Goal: Obtain resource: Download file/media

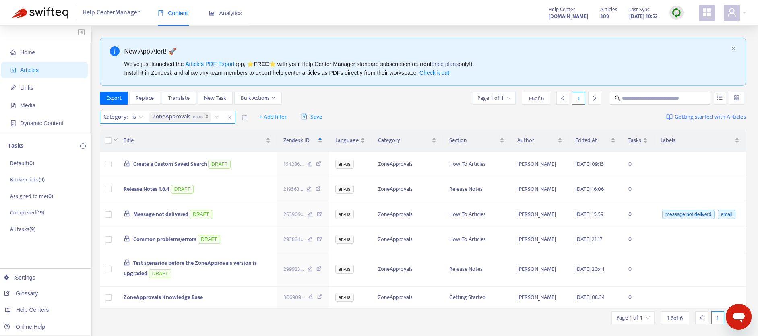
click at [207, 118] on icon "close" at bounding box center [207, 117] width 4 height 4
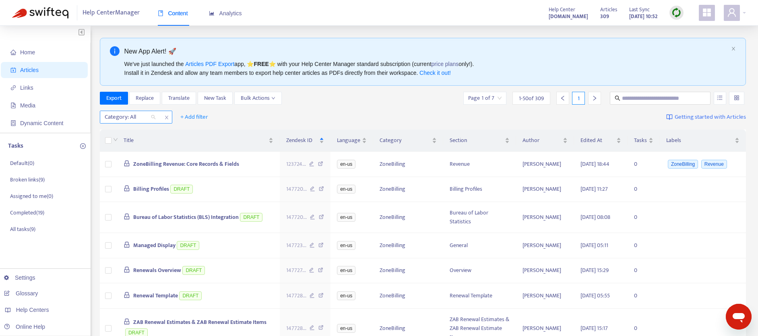
click at [153, 118] on div "Category: All" at bounding box center [130, 117] width 60 height 12
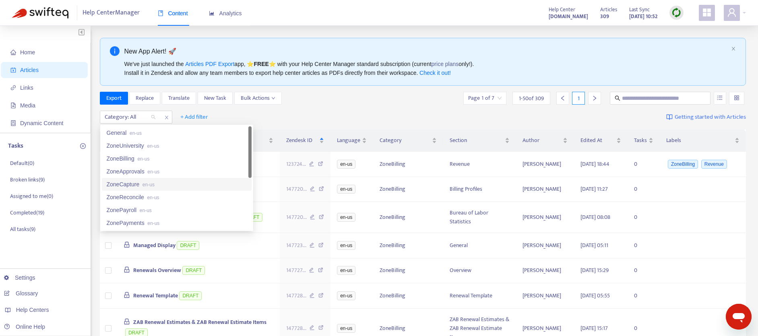
click at [134, 182] on div "ZoneCapture en-us" at bounding box center [177, 184] width 140 height 9
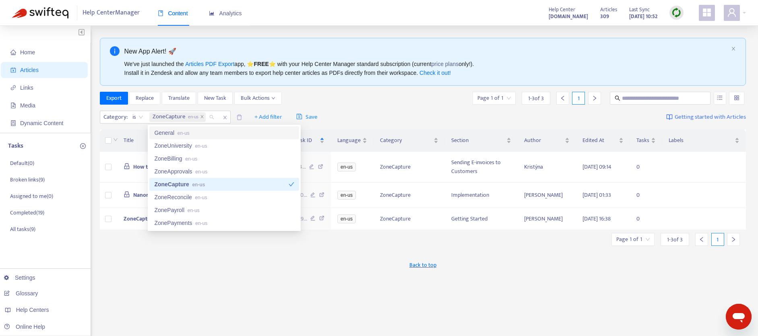
click at [409, 103] on div "Export Replace Translate New Task Bulk Actions Page 1 of 1 1 - 3 of 3 1" at bounding box center [423, 98] width 646 height 13
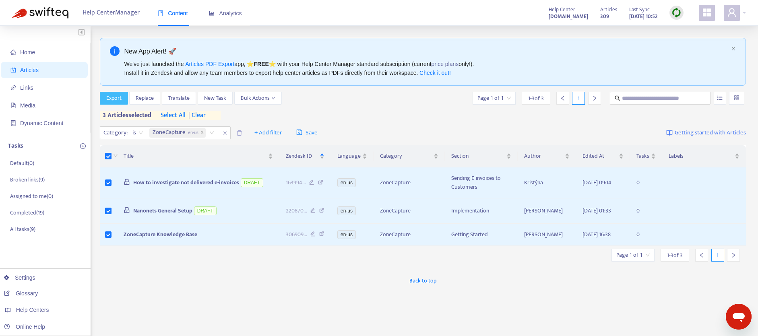
click at [113, 97] on span "Export" at bounding box center [113, 98] width 15 height 9
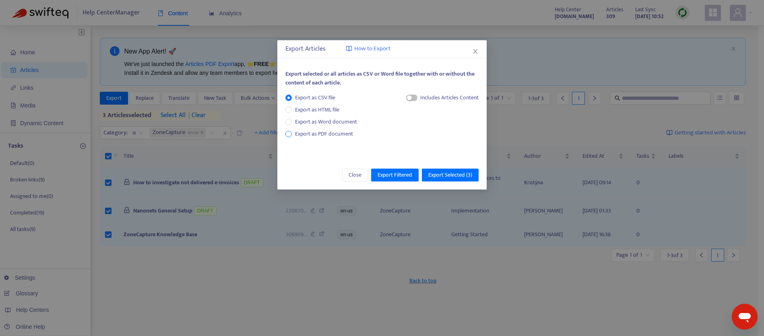
click at [317, 132] on span "Export as PDF document" at bounding box center [324, 133] width 58 height 9
click at [402, 98] on div "button" at bounding box center [401, 97] width 5 height 5
click at [443, 175] on span "Export Selected ( 3 )" at bounding box center [450, 175] width 44 height 9
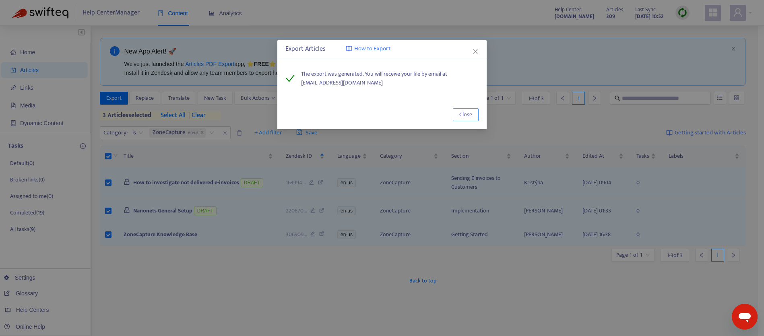
click at [459, 114] on span "Close" at bounding box center [465, 114] width 13 height 9
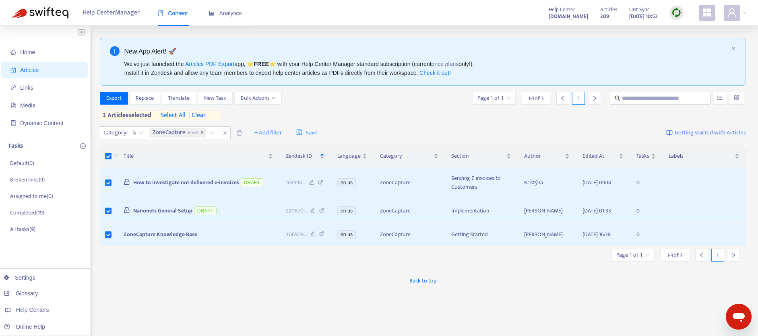
click at [202, 134] on icon "close" at bounding box center [202, 132] width 4 height 4
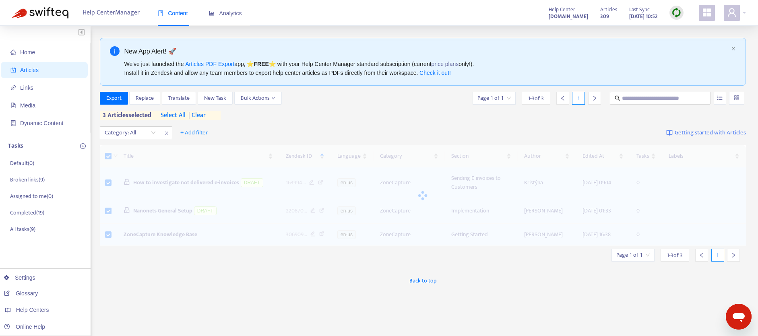
click at [198, 116] on span "| clear" at bounding box center [196, 116] width 20 height 10
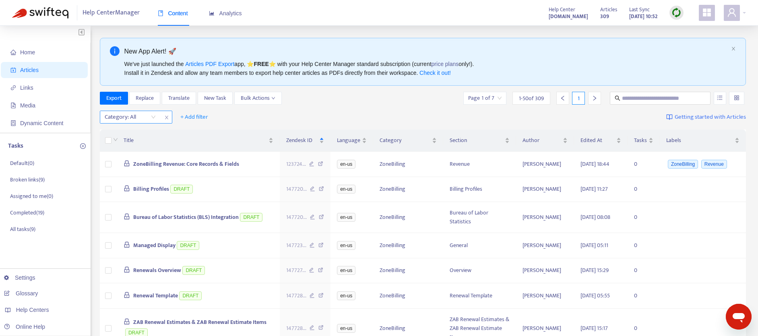
click at [151, 117] on div "Category: All" at bounding box center [130, 117] width 60 height 12
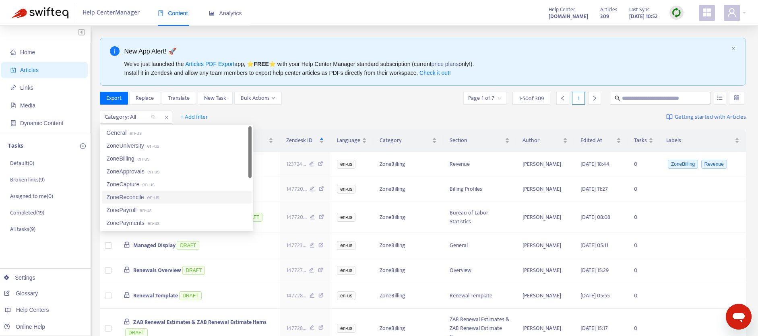
click at [144, 196] on div "ZoneReconcile en-us" at bounding box center [177, 197] width 140 height 9
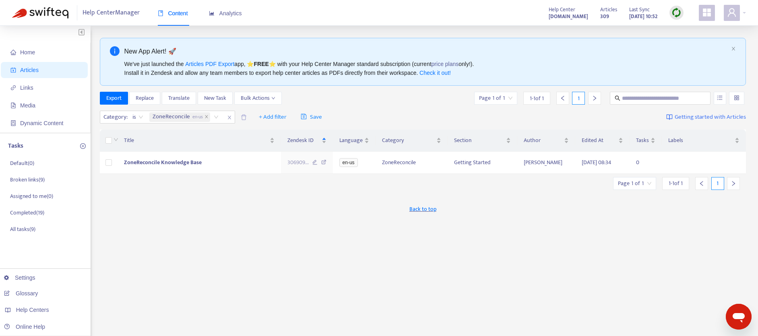
click at [344, 272] on div "New App Alert! 🚀 We've just launched the Articles PDF Export app, ⭐ FREE ⭐️ wit…" at bounding box center [423, 273] width 646 height 471
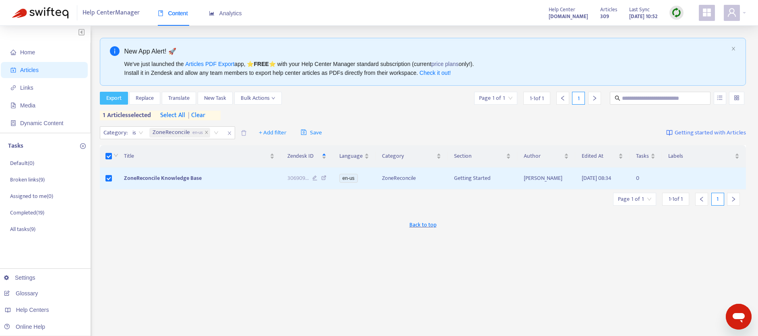
click at [116, 102] on span "Export" at bounding box center [113, 98] width 15 height 9
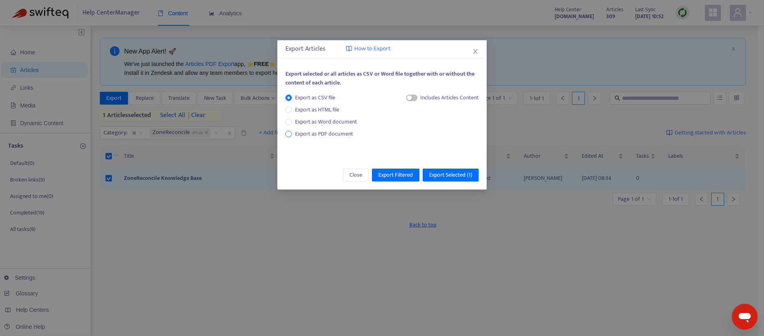
click at [345, 135] on span "Export as PDF document" at bounding box center [324, 133] width 58 height 9
click at [450, 173] on span "Export Selected ( 1 )" at bounding box center [450, 175] width 43 height 9
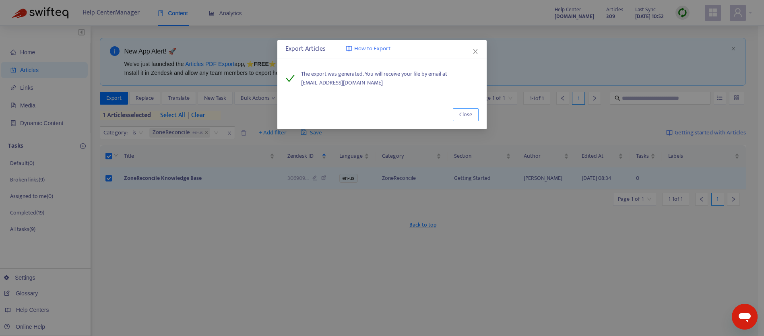
click at [470, 118] on span "Close" at bounding box center [465, 114] width 13 height 9
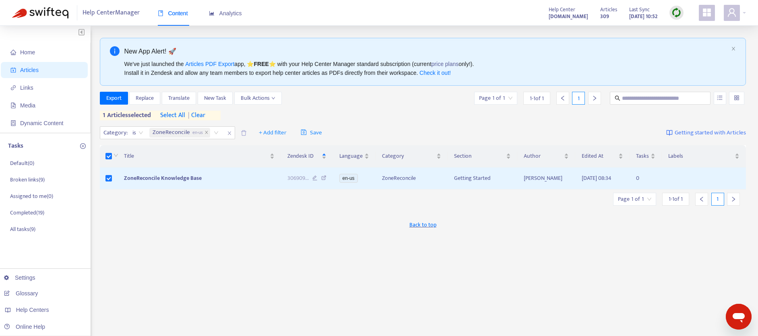
click at [205, 113] on span "| clear" at bounding box center [195, 116] width 20 height 10
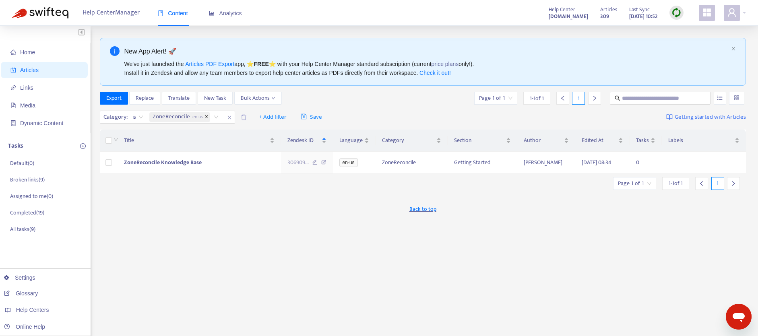
click at [206, 117] on icon "close" at bounding box center [206, 117] width 3 height 3
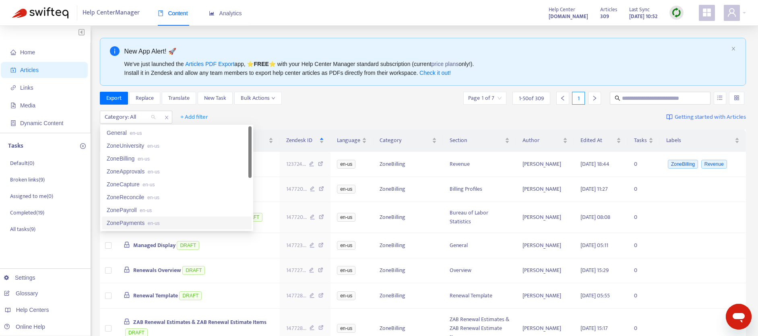
click at [149, 116] on div at bounding box center [126, 117] width 49 height 10
click at [120, 207] on div "ZonePayroll en-us" at bounding box center [177, 210] width 140 height 9
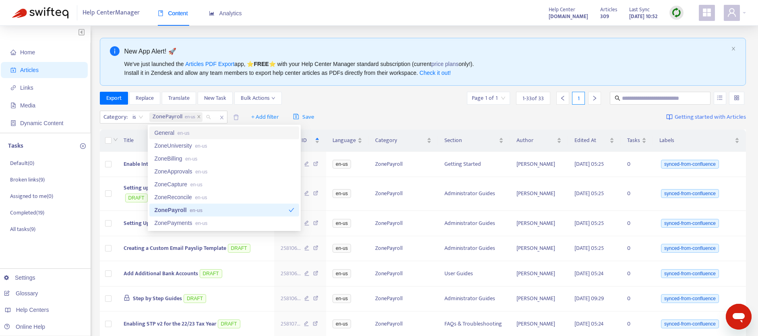
click at [370, 108] on div "Category : is ZonePayroll en-us + Add filter Save Getting started with Articles" at bounding box center [423, 117] width 646 height 19
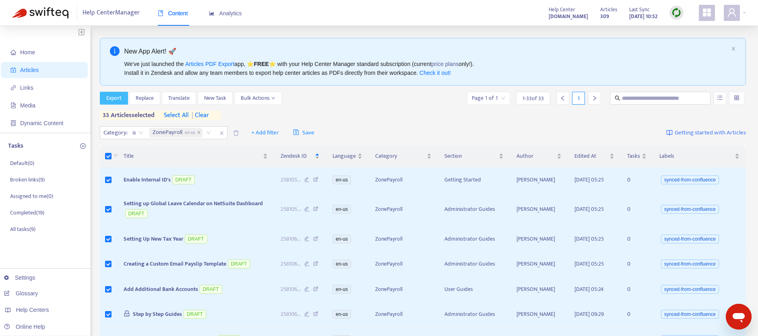
click at [122, 95] on button "Export" at bounding box center [114, 98] width 28 height 13
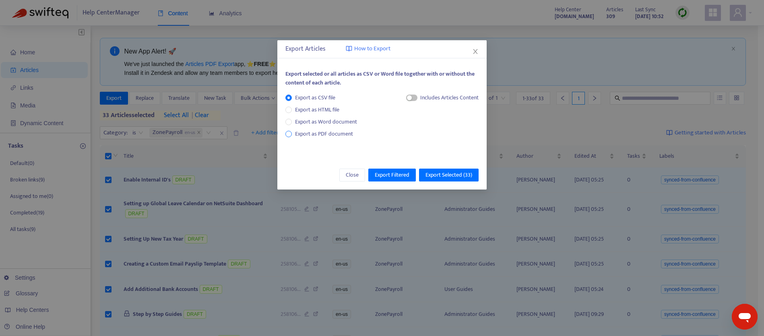
click at [306, 134] on span "Export as PDF document" at bounding box center [324, 133] width 58 height 9
click at [405, 98] on span "button" at bounding box center [403, 98] width 11 height 6
click at [471, 176] on span "Export Selected ( 33 )" at bounding box center [448, 175] width 47 height 9
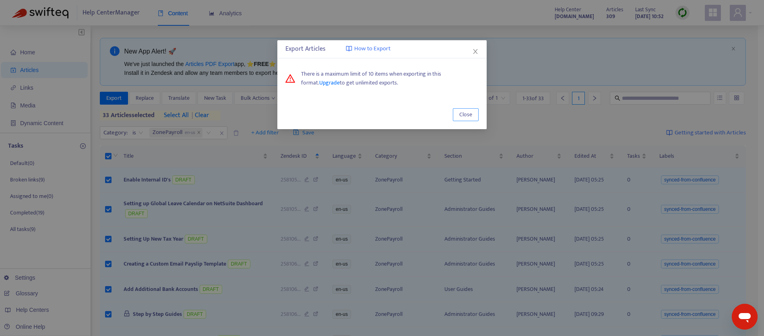
click at [470, 114] on span "Close" at bounding box center [465, 114] width 13 height 9
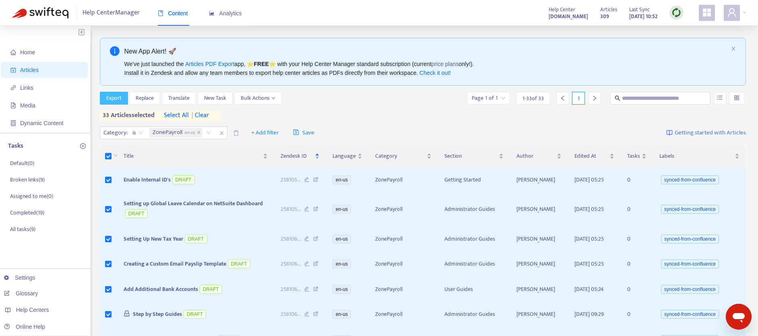
click at [111, 102] on span "Export" at bounding box center [113, 98] width 15 height 9
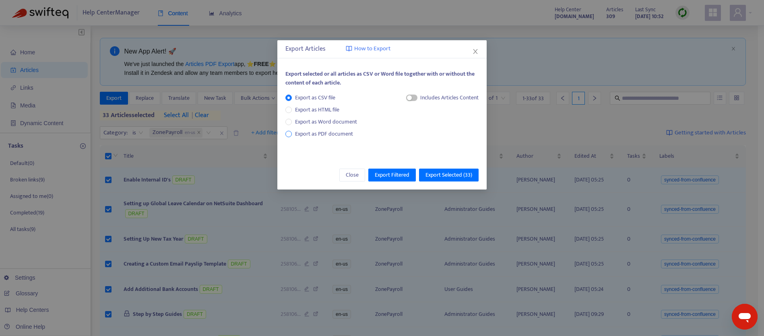
click at [320, 135] on span "Export as PDF document" at bounding box center [324, 133] width 58 height 9
click at [403, 99] on button "button" at bounding box center [403, 98] width 11 height 6
click at [454, 173] on span "Export Selected ( 33 )" at bounding box center [448, 175] width 47 height 9
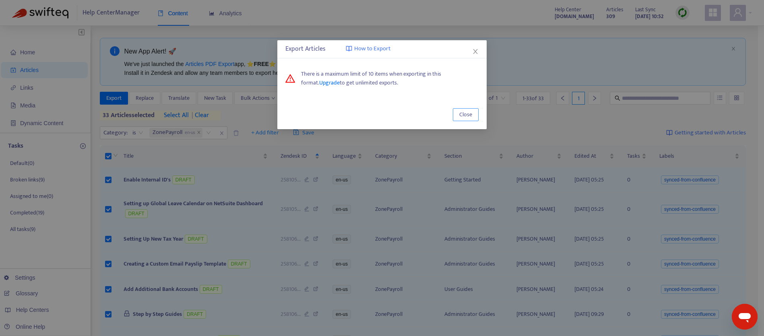
click at [464, 117] on span "Close" at bounding box center [465, 114] width 13 height 9
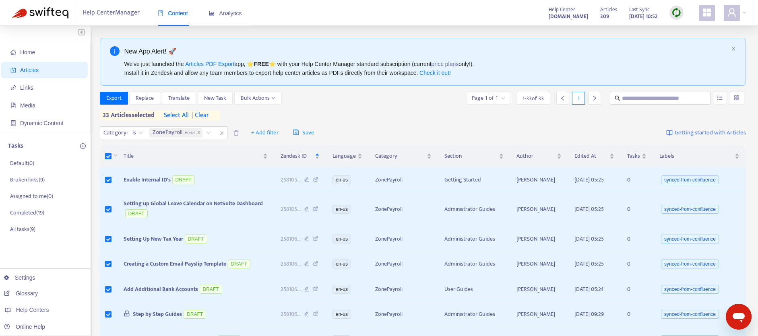
click at [484, 94] on input "search" at bounding box center [488, 98] width 33 height 12
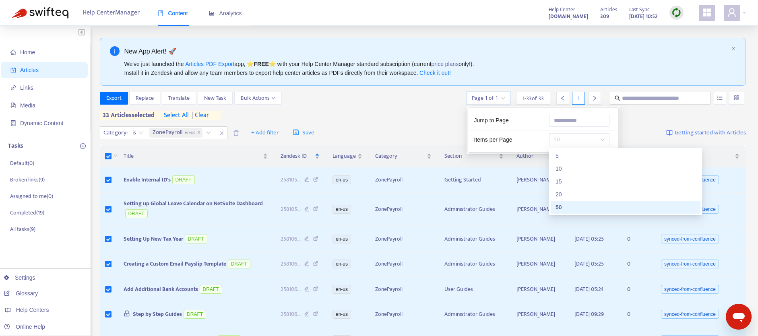
click at [583, 135] on span "50" at bounding box center [579, 140] width 51 height 12
click at [569, 165] on div "10" at bounding box center [625, 168] width 140 height 9
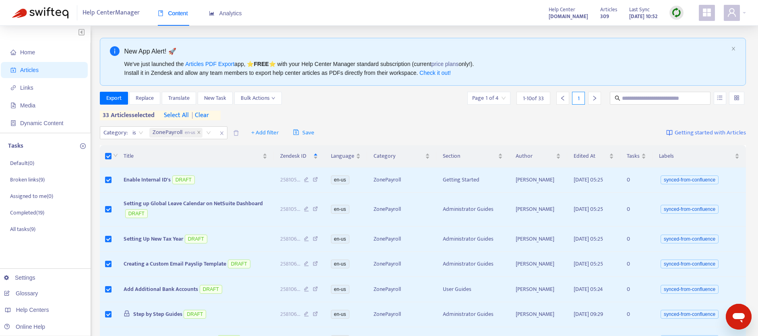
click at [209, 112] on span "| clear" at bounding box center [199, 116] width 20 height 10
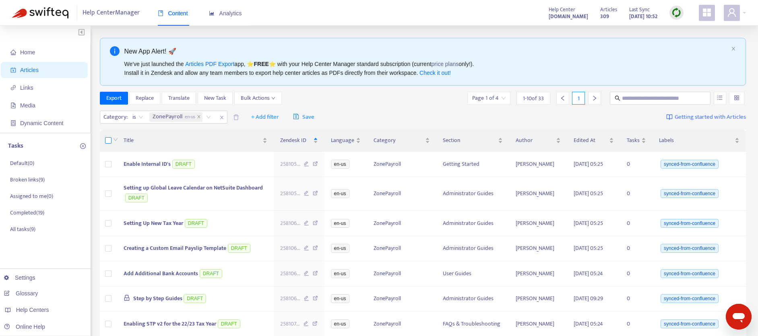
click at [107, 144] on label at bounding box center [108, 140] width 6 height 9
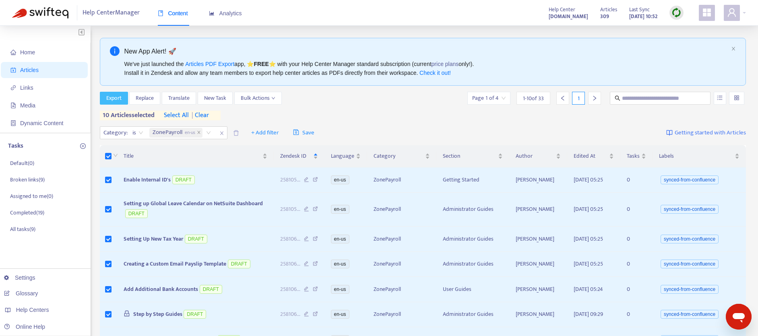
click at [113, 94] on span "Export" at bounding box center [113, 98] width 15 height 9
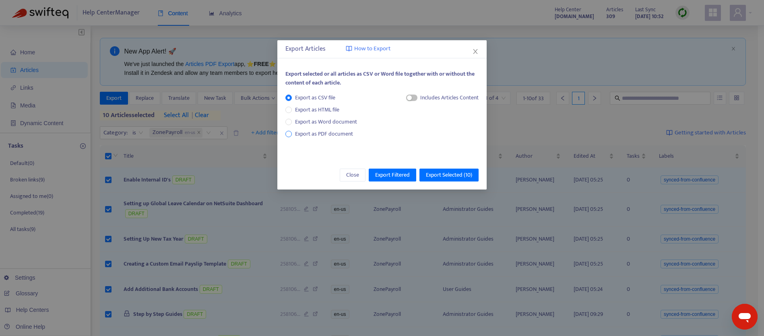
click at [336, 135] on span "Export as PDF document" at bounding box center [324, 133] width 58 height 9
click at [408, 97] on div "Each article in a separate file" at bounding box center [438, 99] width 80 height 12
click at [408, 103] on div "Each article in a separate file" at bounding box center [438, 99] width 80 height 12
click at [407, 102] on div "Each article in a separate file" at bounding box center [438, 99] width 80 height 12
click at [405, 99] on span "button" at bounding box center [403, 98] width 11 height 6
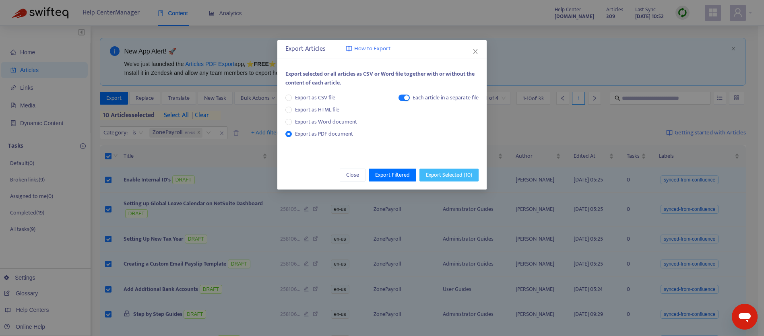
click at [443, 179] on span "Export Selected ( 10 )" at bounding box center [449, 175] width 46 height 9
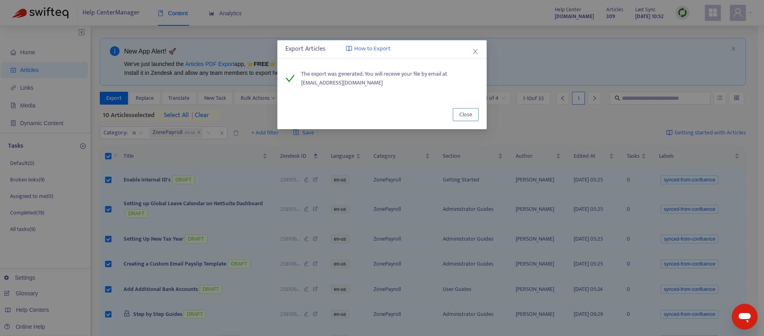
click at [459, 115] on button "Close" at bounding box center [466, 114] width 26 height 13
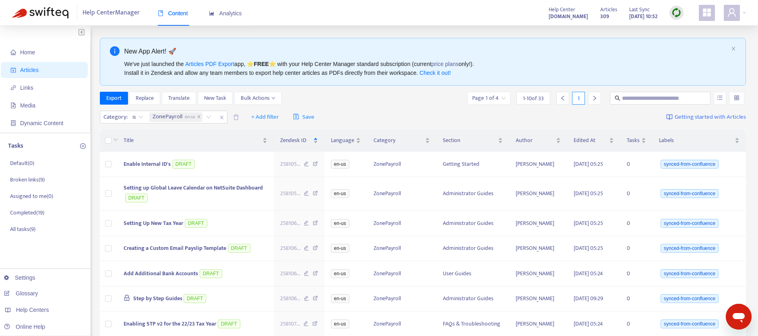
click at [598, 100] on div at bounding box center [594, 98] width 13 height 13
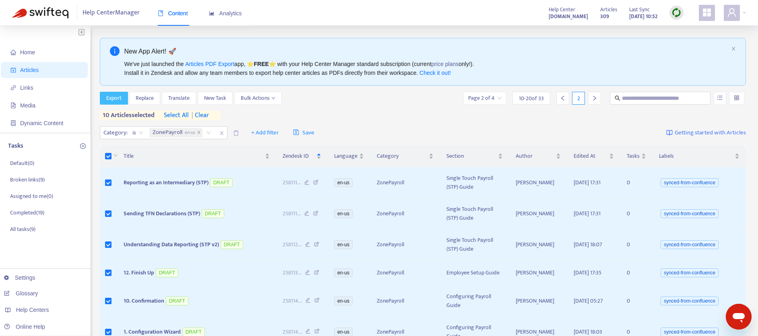
click at [116, 96] on span "Export" at bounding box center [113, 98] width 15 height 9
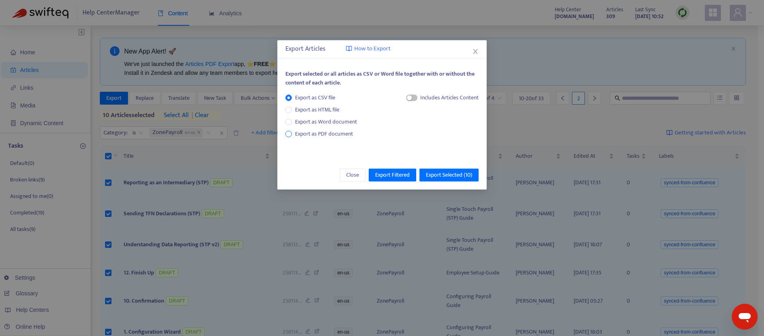
click at [339, 132] on span "Export as PDF document" at bounding box center [324, 133] width 58 height 9
click at [410, 98] on div "Each article in a separate file" at bounding box center [438, 99] width 80 height 12
click at [408, 99] on div "Each article in a separate file" at bounding box center [438, 99] width 80 height 12
click at [405, 99] on span "button" at bounding box center [403, 98] width 11 height 6
click at [448, 180] on button "Export Selected ( 10 )" at bounding box center [448, 175] width 59 height 13
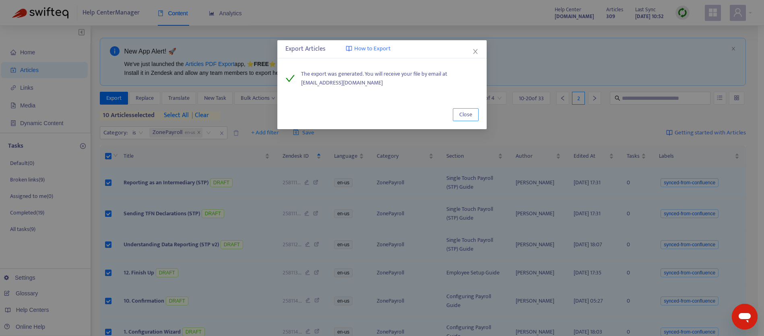
click at [465, 117] on span "Close" at bounding box center [465, 114] width 13 height 9
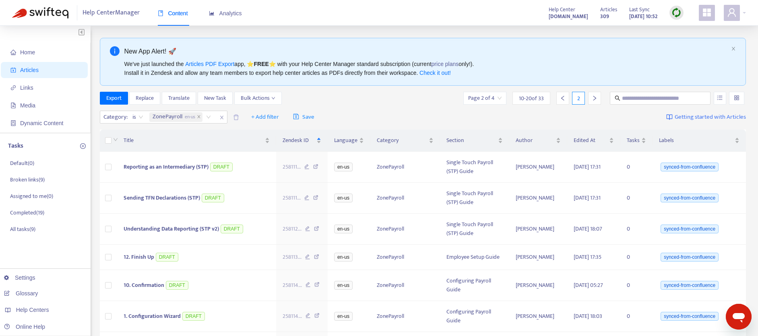
click at [591, 97] on div at bounding box center [594, 98] width 13 height 13
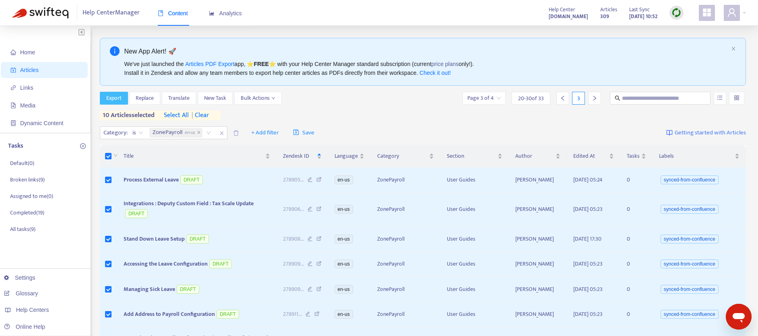
click at [118, 96] on span "Export" at bounding box center [113, 98] width 15 height 9
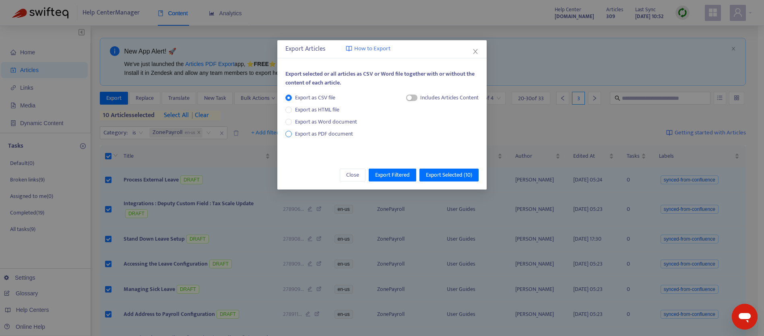
click at [324, 133] on span "Export as PDF document" at bounding box center [324, 133] width 58 height 9
click at [402, 99] on div "button" at bounding box center [401, 97] width 5 height 5
click at [465, 172] on span "Export Selected ( 10 )" at bounding box center [449, 175] width 46 height 9
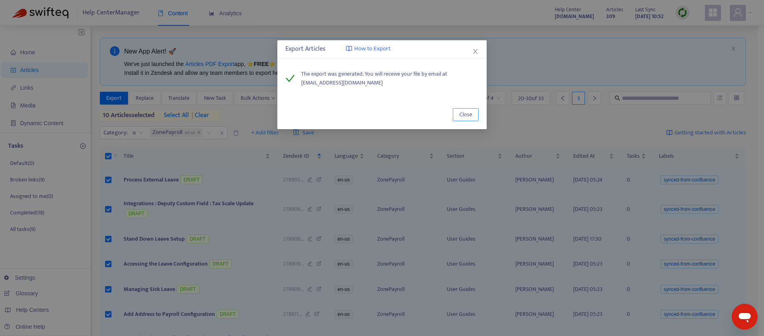
click at [464, 112] on span "Close" at bounding box center [465, 114] width 13 height 9
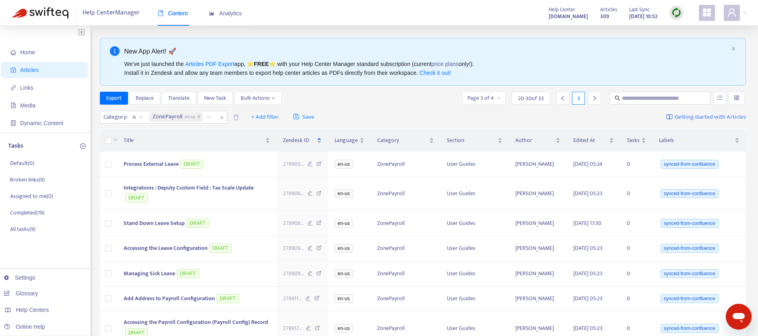
click at [595, 98] on icon "right" at bounding box center [595, 98] width 6 height 6
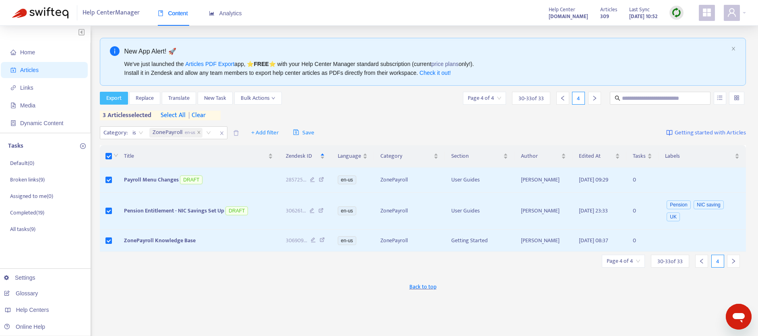
click at [111, 101] on span "Export" at bounding box center [113, 98] width 15 height 9
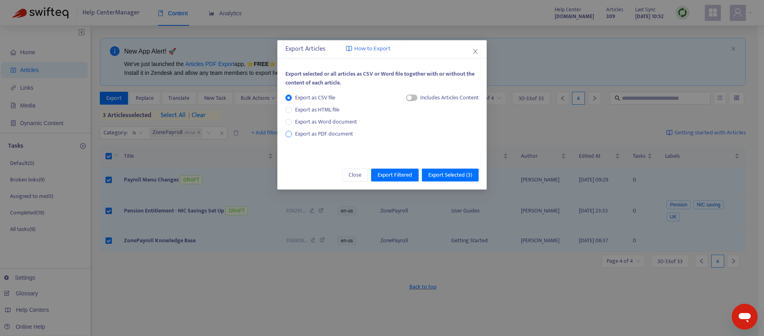
click at [310, 136] on span "Export as PDF document" at bounding box center [324, 133] width 58 height 9
click at [406, 95] on div "Each article in a separate file" at bounding box center [438, 99] width 80 height 12
click at [406, 97] on span "button" at bounding box center [403, 98] width 11 height 6
click at [449, 179] on button "Export Selected ( 3 )" at bounding box center [450, 175] width 57 height 13
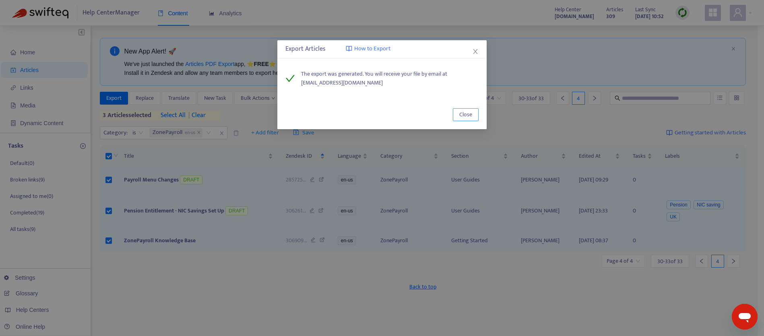
click at [467, 116] on span "Close" at bounding box center [465, 114] width 13 height 9
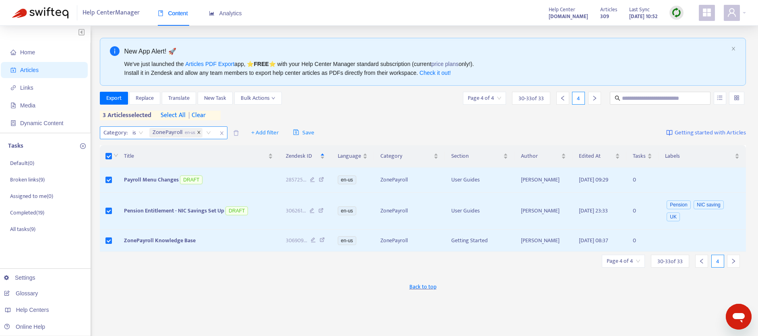
click at [201, 115] on span "| clear" at bounding box center [196, 116] width 20 height 10
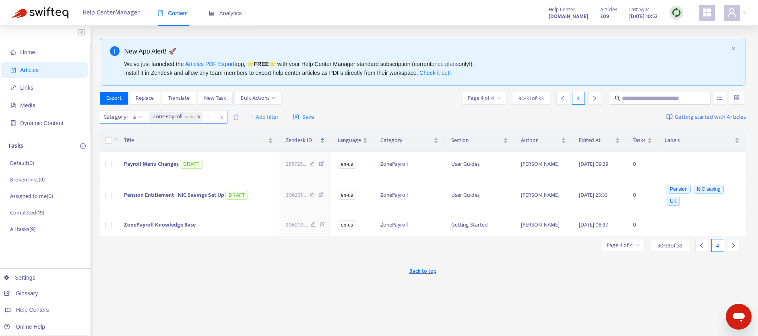
click at [201, 119] on span "close" at bounding box center [199, 117] width 4 height 5
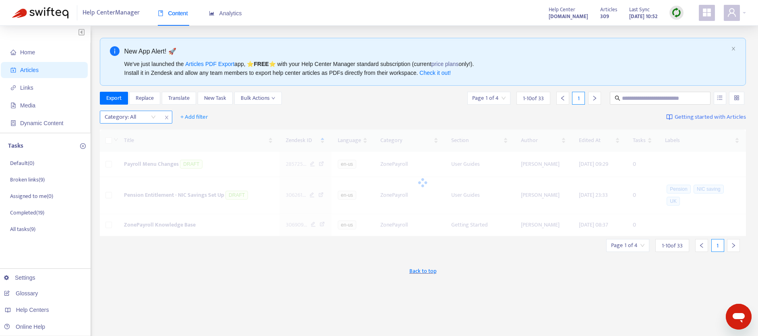
click at [155, 118] on div "Category: All" at bounding box center [130, 117] width 60 height 12
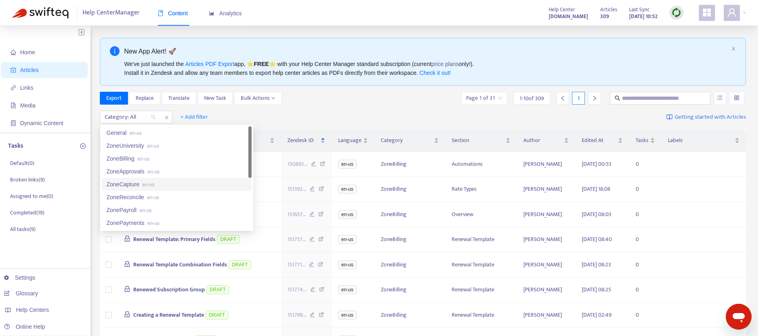
scroll to position [52, 0]
click at [144, 173] on div "ZonePayments en-us" at bounding box center [177, 171] width 140 height 9
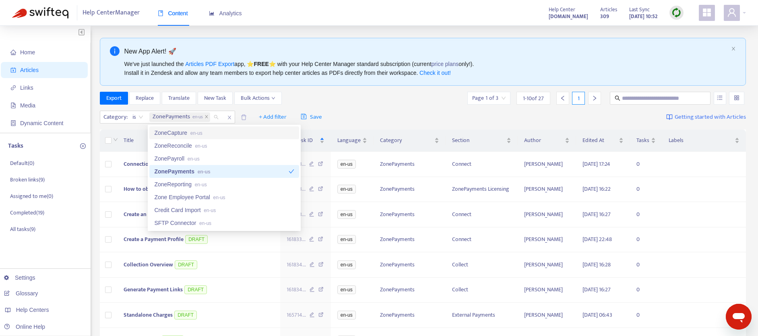
click at [394, 102] on div "Export Replace Translate New Task Bulk Actions Page 1 of 3 1 - 10 of 27 1" at bounding box center [423, 98] width 646 height 13
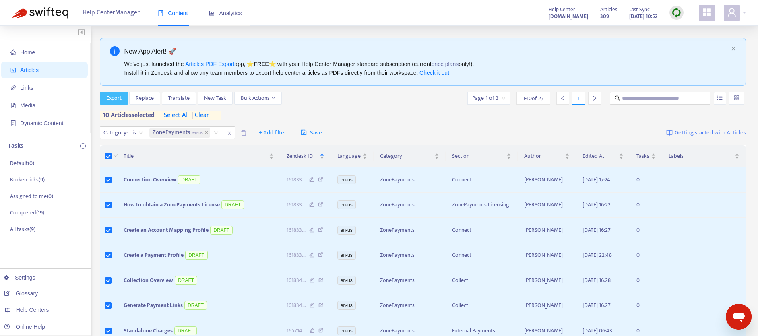
click at [116, 98] on span "Export" at bounding box center [113, 98] width 15 height 9
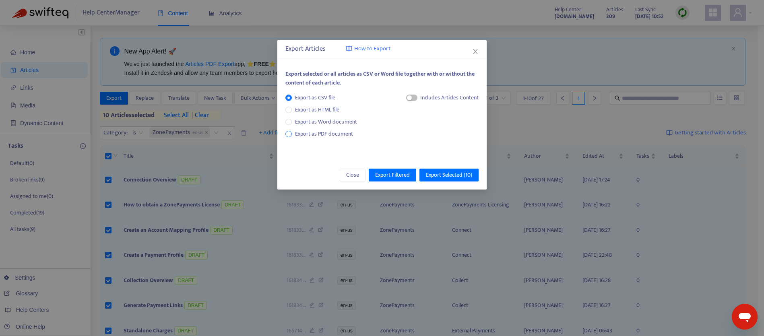
click at [326, 132] on span "Export as PDF document" at bounding box center [324, 133] width 58 height 9
click at [407, 100] on div "Each article in a separate file" at bounding box center [438, 99] width 80 height 12
click at [405, 99] on span "button" at bounding box center [403, 98] width 11 height 6
click at [441, 175] on span "Export Selected ( 10 )" at bounding box center [449, 175] width 46 height 9
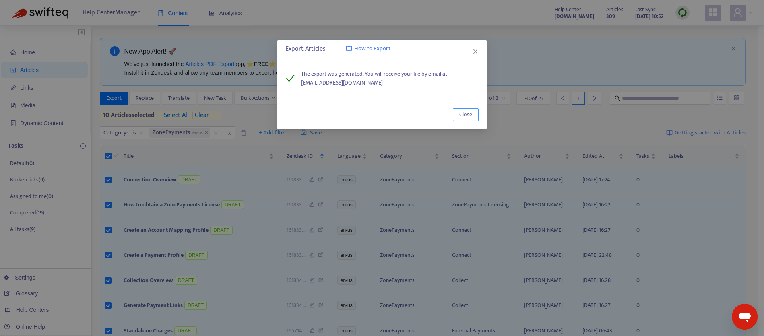
click at [476, 116] on button "Close" at bounding box center [466, 114] width 26 height 13
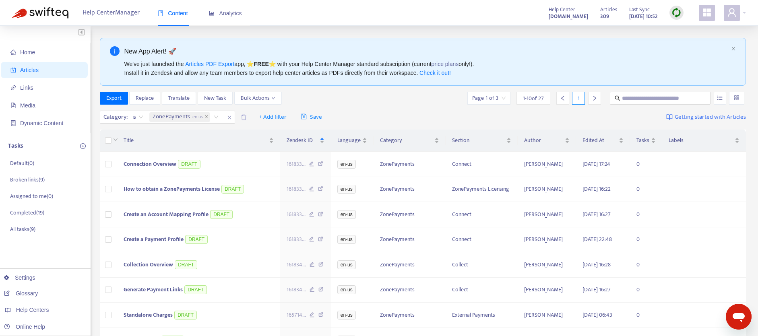
click at [596, 97] on icon "right" at bounding box center [595, 98] width 6 height 6
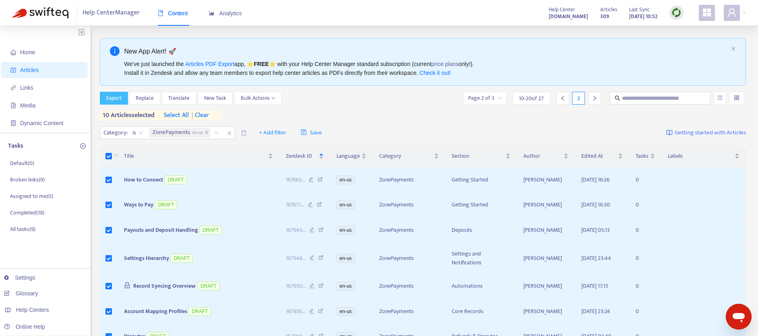
click at [109, 100] on span "Export" at bounding box center [113, 98] width 15 height 9
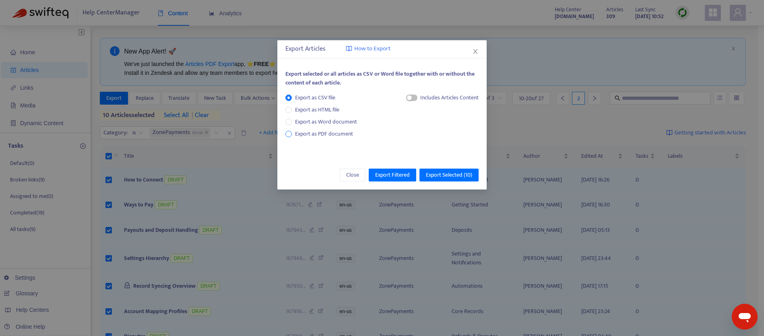
click at [317, 135] on span "Export as PDF document" at bounding box center [324, 133] width 58 height 9
click at [408, 97] on div "Each article in a separate file" at bounding box center [438, 99] width 80 height 12
click at [404, 98] on span "button" at bounding box center [403, 98] width 11 height 6
click at [447, 176] on span "Export Selected ( 10 )" at bounding box center [449, 175] width 46 height 9
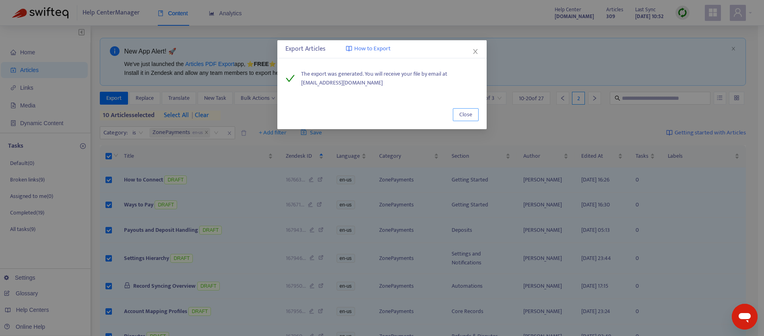
click at [463, 118] on span "Close" at bounding box center [465, 114] width 13 height 9
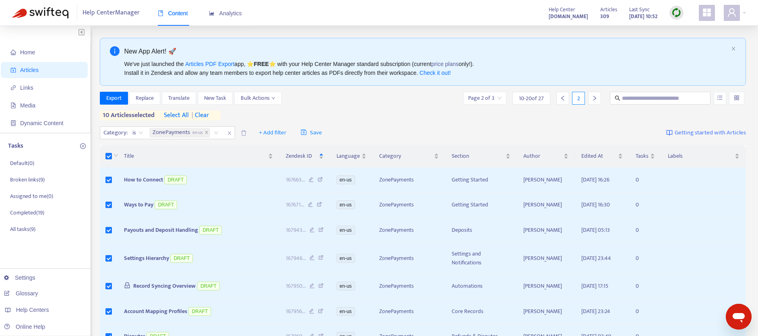
click at [598, 97] on div at bounding box center [594, 98] width 13 height 13
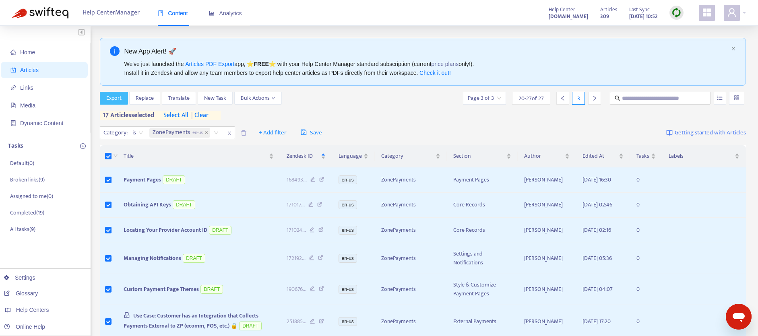
click at [116, 101] on span "Export" at bounding box center [113, 98] width 15 height 9
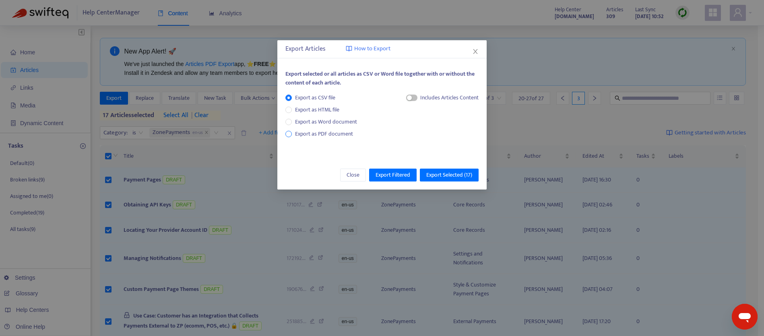
click at [322, 132] on span "Export as PDF document" at bounding box center [324, 133] width 58 height 9
click at [401, 100] on span "button" at bounding box center [403, 98] width 11 height 6
click at [453, 176] on span "Export Selected ( 17 )" at bounding box center [449, 175] width 46 height 9
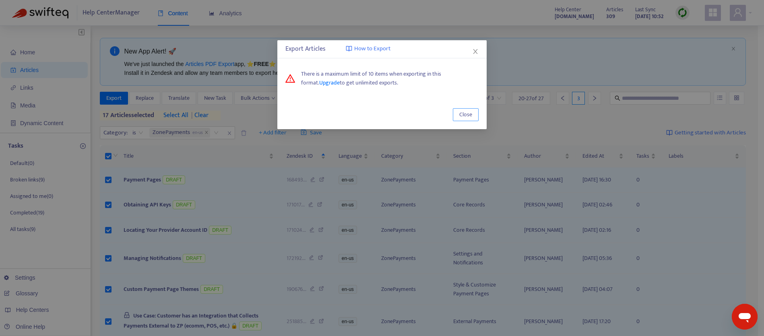
click at [465, 114] on span "Close" at bounding box center [465, 114] width 13 height 9
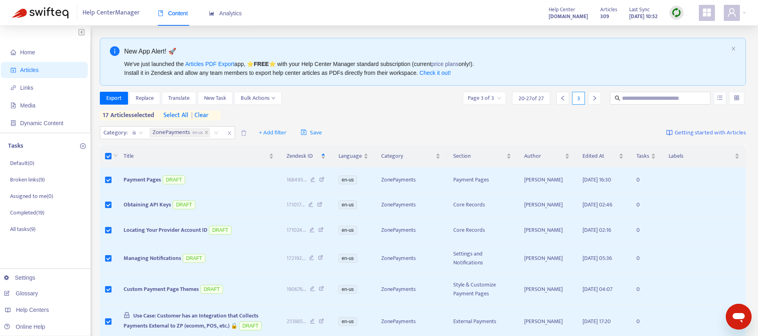
click at [208, 115] on span "| clear" at bounding box center [198, 116] width 20 height 10
click at [110, 95] on span "Export" at bounding box center [113, 98] width 15 height 9
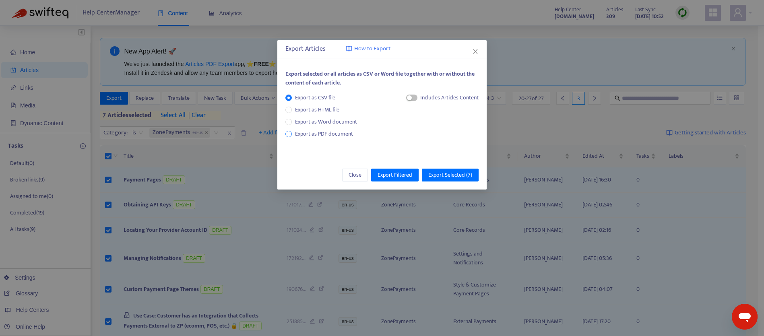
click at [320, 131] on span "Export as PDF document" at bounding box center [324, 133] width 58 height 9
click at [402, 99] on span "button" at bounding box center [403, 98] width 11 height 6
click at [451, 172] on span "Export Selected ( 7 )" at bounding box center [450, 175] width 44 height 9
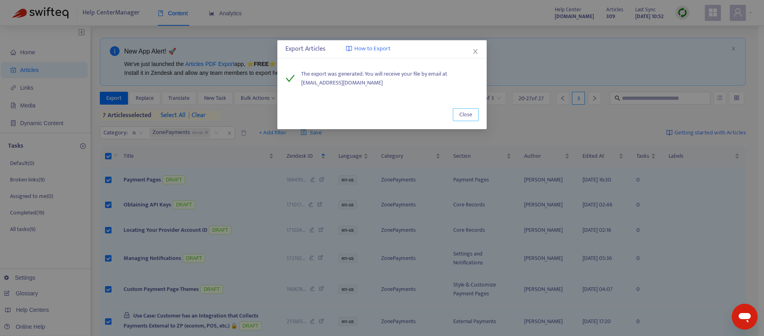
drag, startPoint x: 458, startPoint y: 114, endPoint x: 412, endPoint y: 96, distance: 49.6
click at [458, 114] on button "Close" at bounding box center [466, 114] width 26 height 13
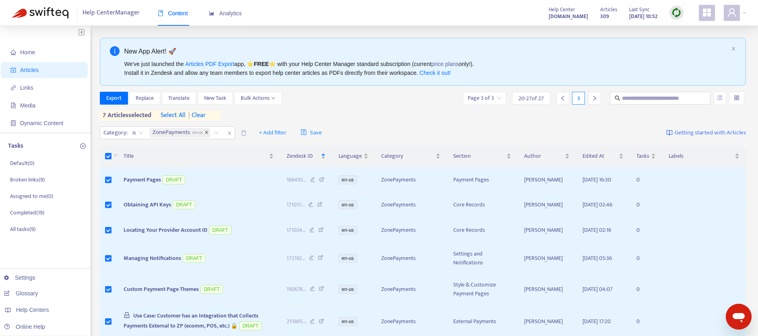
click at [205, 132] on icon "close" at bounding box center [206, 132] width 4 height 4
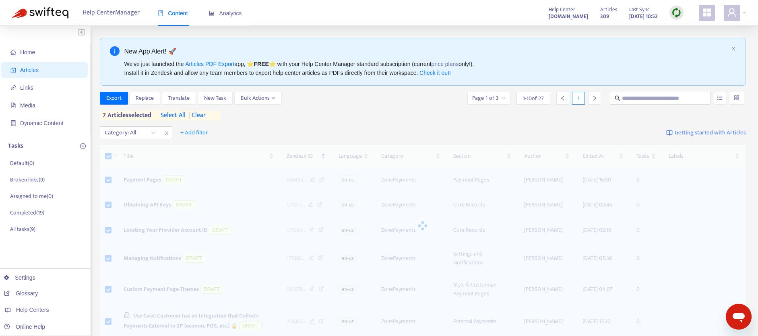
click at [146, 132] on div at bounding box center [126, 133] width 49 height 10
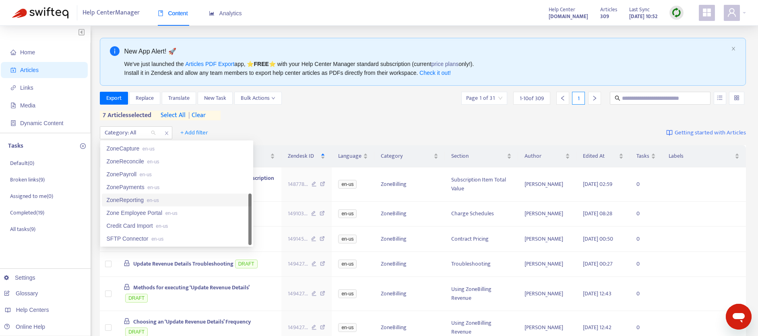
click at [135, 198] on div "ZoneReporting en-us" at bounding box center [177, 200] width 140 height 9
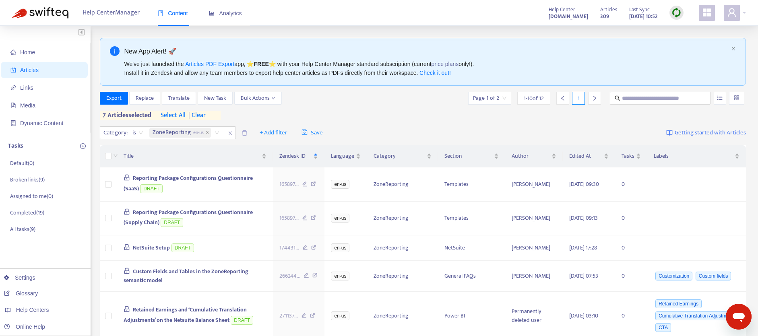
click at [448, 112] on div "Export Replace Translate New Task Bulk Actions Page 1 of 2 1 - 10 of 12 1 7 art…" at bounding box center [423, 106] width 646 height 29
click at [212, 113] on div "7 articles selected select all | clear" at bounding box center [160, 116] width 121 height 10
click at [210, 113] on div "7 articles selected select all | clear" at bounding box center [160, 116] width 121 height 10
click at [204, 114] on span "| clear" at bounding box center [196, 116] width 20 height 10
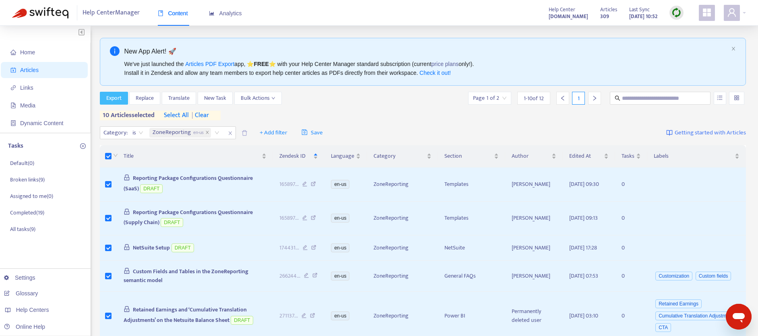
click at [118, 99] on span "Export" at bounding box center [113, 98] width 15 height 9
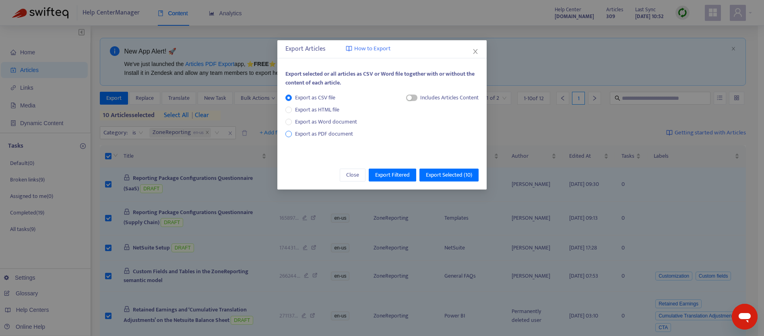
click at [303, 133] on span "Export as PDF document" at bounding box center [324, 133] width 58 height 9
click at [406, 97] on span "button" at bounding box center [403, 98] width 11 height 6
click at [437, 171] on span "Export Selected ( 10 )" at bounding box center [449, 175] width 46 height 9
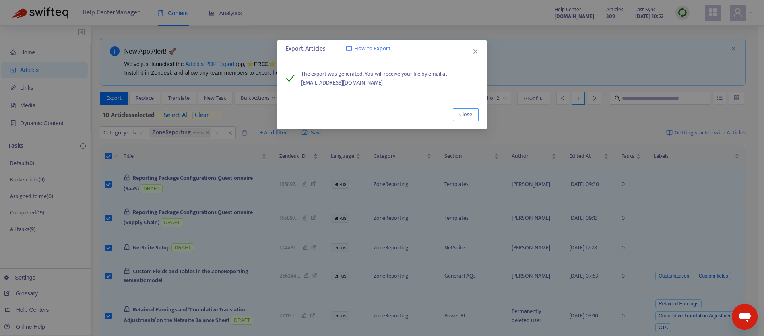
click at [476, 112] on button "Close" at bounding box center [466, 114] width 26 height 13
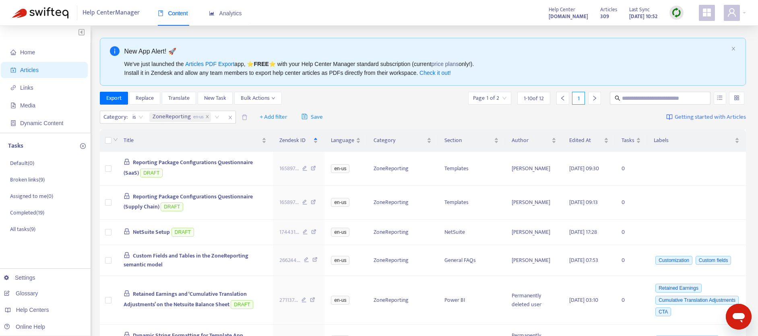
click at [596, 99] on icon "right" at bounding box center [595, 98] width 6 height 6
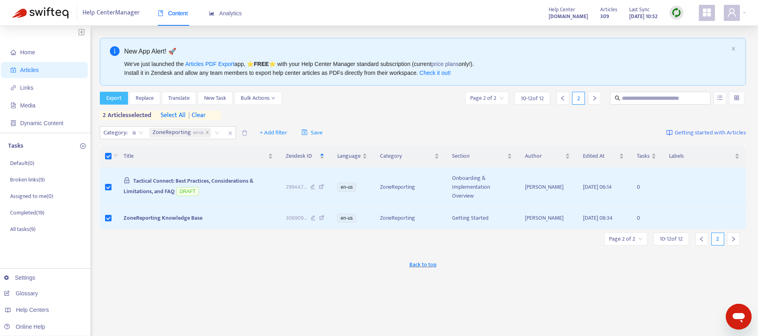
click at [118, 96] on span "Export" at bounding box center [113, 98] width 15 height 9
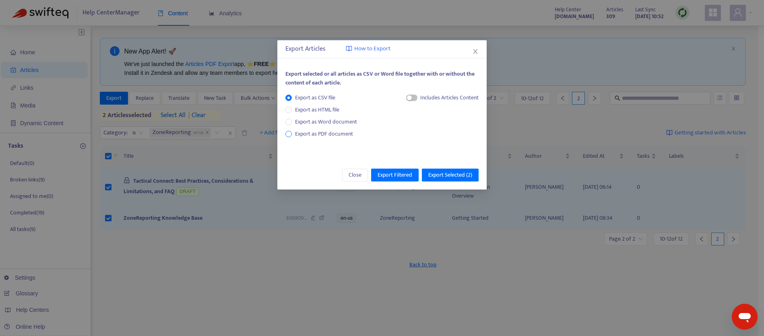
click at [303, 137] on span "Export as PDF document" at bounding box center [324, 133] width 58 height 9
click at [404, 100] on span "button" at bounding box center [403, 98] width 11 height 6
click at [448, 174] on span "Export Selected ( 2 )" at bounding box center [450, 175] width 44 height 9
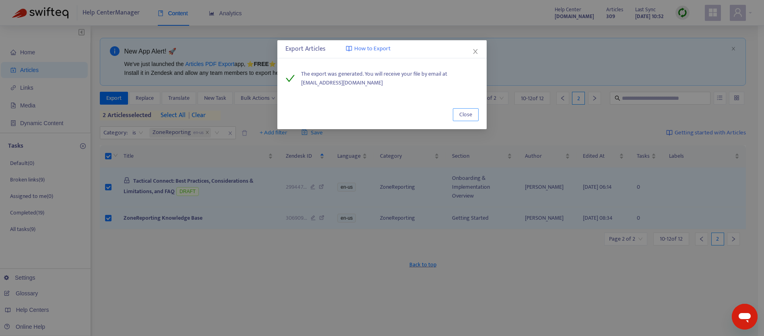
click at [474, 112] on button "Close" at bounding box center [466, 114] width 26 height 13
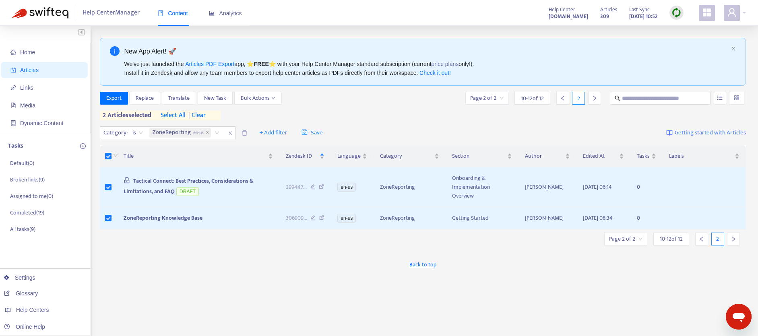
click at [488, 85] on div "New App Alert! 🚀 We've just launched the Articles PDF Export app, ⭐ FREE ⭐️ wit…" at bounding box center [423, 273] width 646 height 471
click at [536, 97] on span "10 - 12 of 12" at bounding box center [532, 98] width 23 height 8
click at [476, 99] on input "search" at bounding box center [486, 98] width 33 height 12
click at [565, 140] on span "10" at bounding box center [577, 140] width 51 height 12
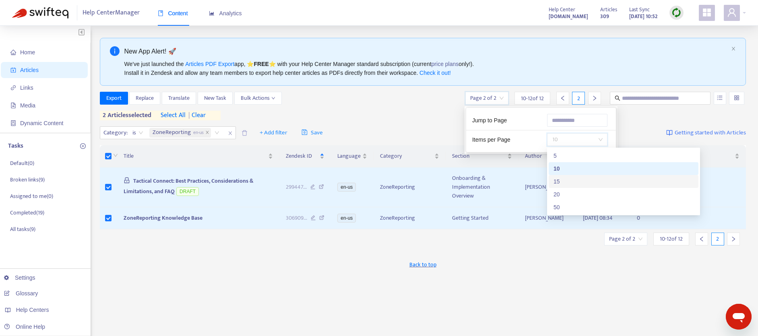
click at [563, 186] on div "15" at bounding box center [623, 181] width 140 height 9
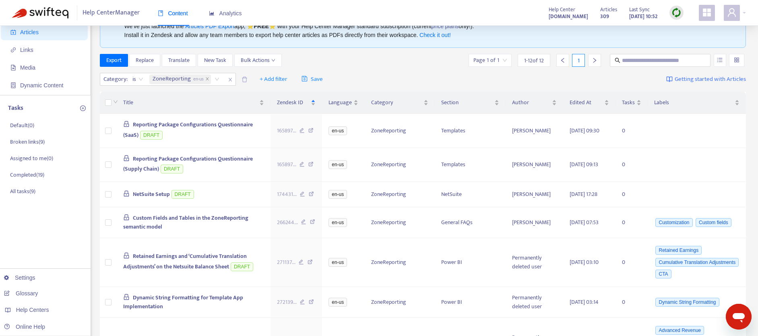
scroll to position [0, 0]
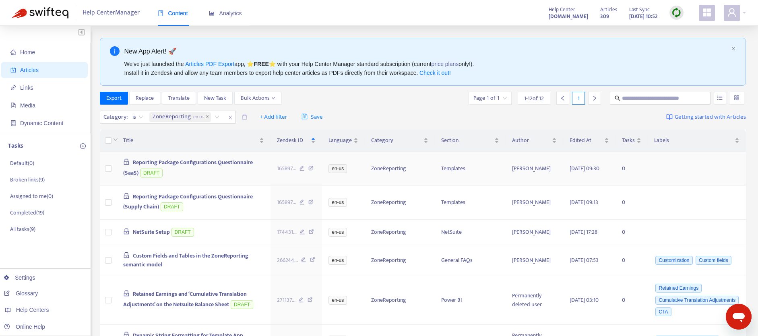
click at [190, 162] on span "Reporting Package Configurations Questionnaire (SaaS)" at bounding box center [188, 168] width 130 height 20
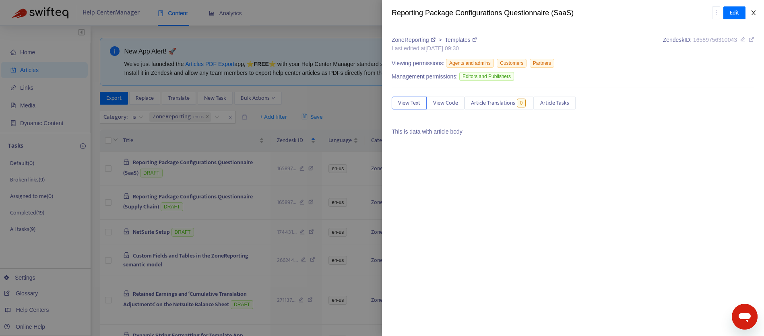
click at [757, 12] on button "Close" at bounding box center [753, 13] width 11 height 8
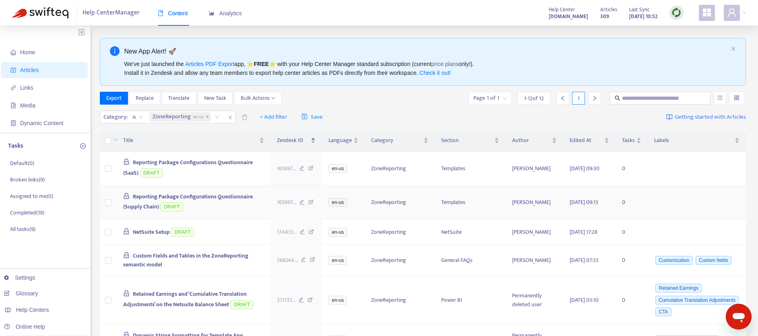
click at [197, 200] on span "Reporting Package Configurations Questionnaire (Supply Chain)" at bounding box center [188, 202] width 130 height 20
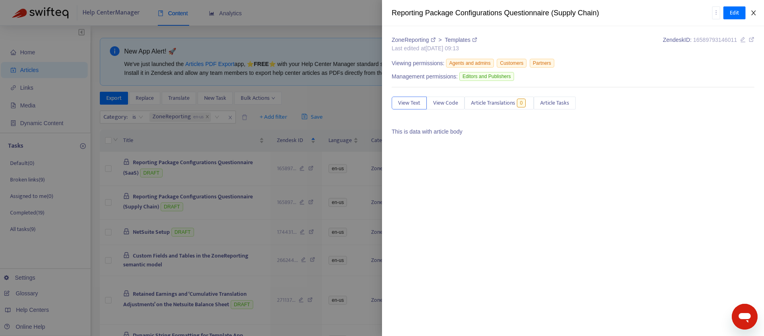
click at [752, 12] on icon "close" at bounding box center [753, 13] width 6 height 6
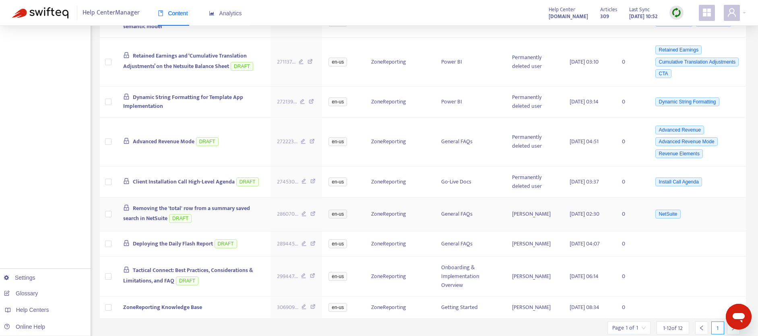
scroll to position [246, 0]
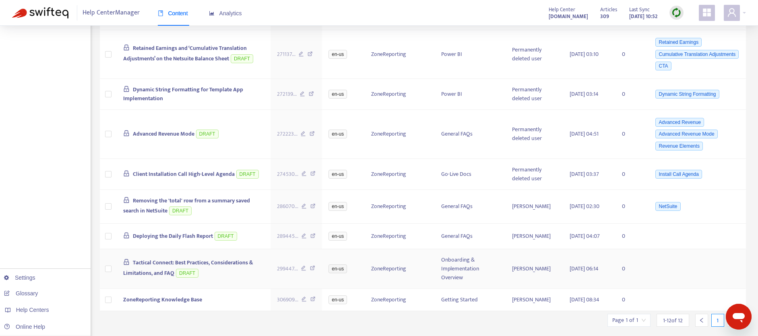
click at [205, 276] on span "Tactical Connect: Best Practices, Considerations & Limitations, and FAQ" at bounding box center [188, 268] width 130 height 20
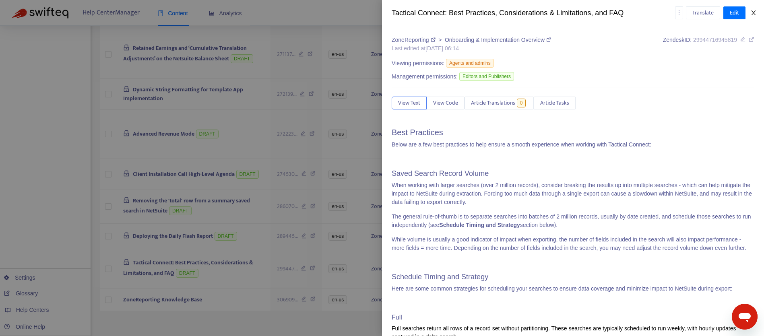
click at [751, 14] on icon "close" at bounding box center [753, 13] width 6 height 6
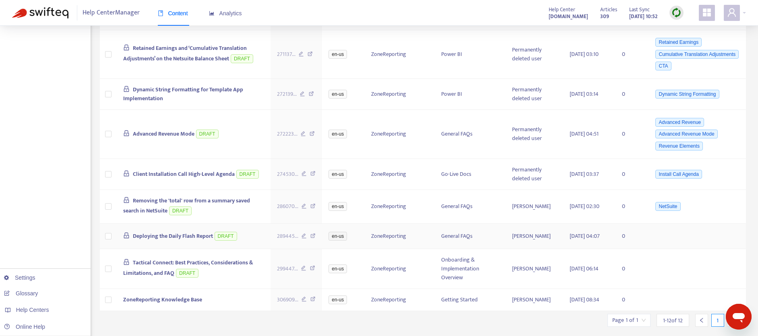
click at [177, 241] on span "Deploying the Daily Flash Report" at bounding box center [173, 235] width 80 height 9
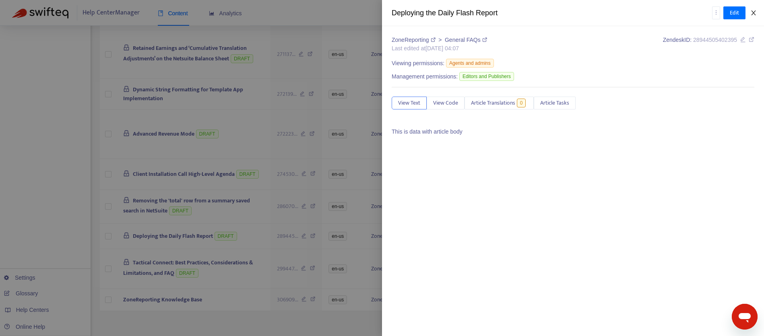
click at [754, 15] on icon "close" at bounding box center [753, 13] width 6 height 6
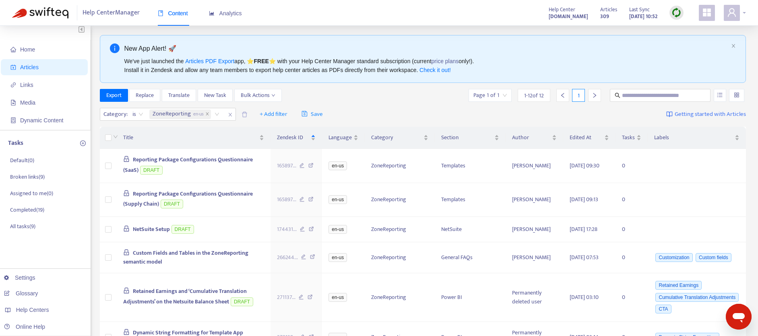
scroll to position [0, 0]
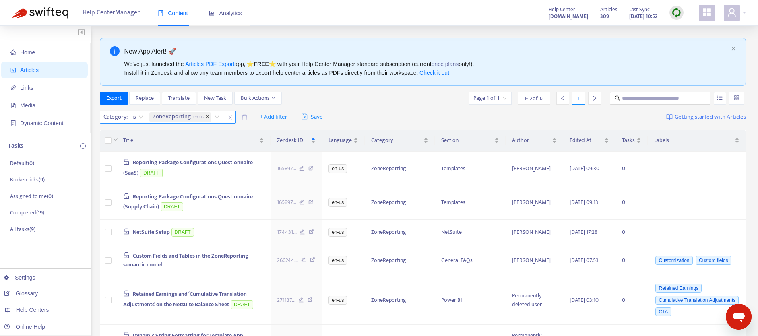
click at [209, 118] on icon "close" at bounding box center [207, 117] width 3 height 3
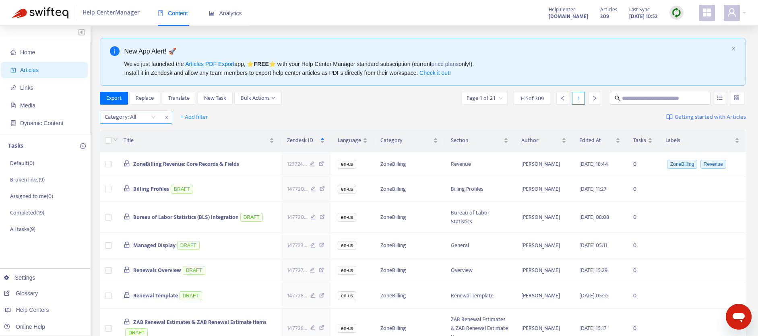
click at [144, 119] on div at bounding box center [126, 117] width 49 height 10
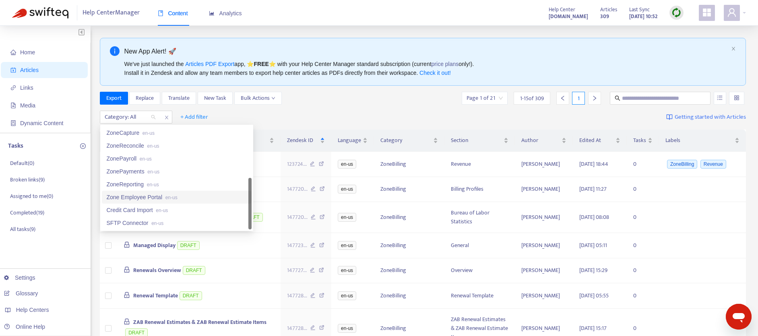
click at [155, 198] on div "Zone Employee Portal en-us" at bounding box center [177, 197] width 140 height 9
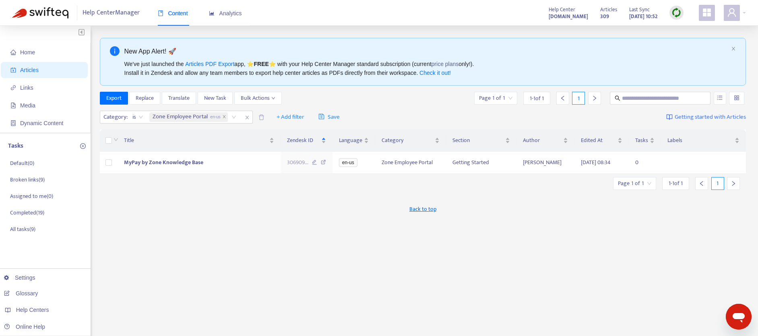
click at [404, 101] on div "Export Replace Translate New Task Bulk Actions Page 1 of 1 1 - 1 of 1 1" at bounding box center [423, 98] width 646 height 13
click at [225, 116] on icon "close" at bounding box center [224, 117] width 4 height 4
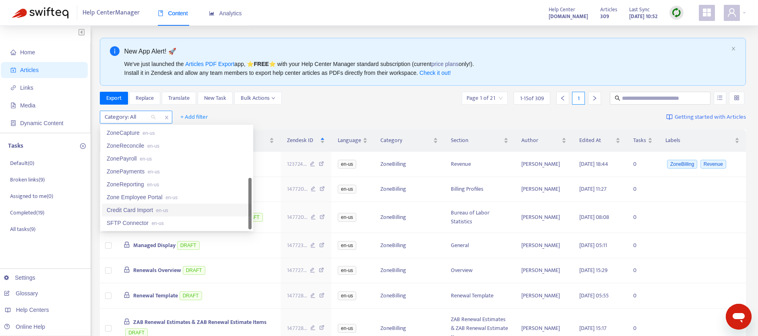
click at [153, 119] on div "Category: All" at bounding box center [130, 117] width 60 height 12
click at [138, 207] on div "Credit Card Import en-us" at bounding box center [177, 210] width 140 height 9
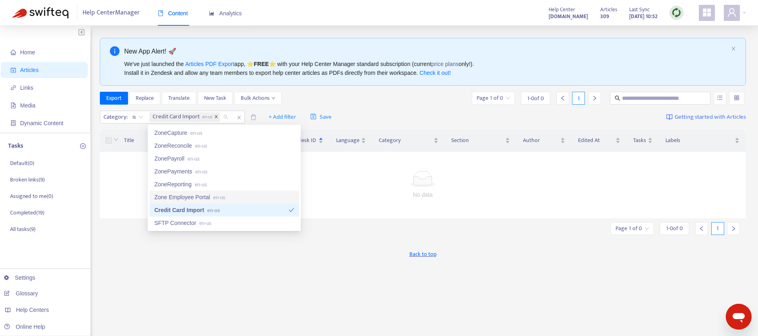
click at [216, 118] on icon "close" at bounding box center [216, 117] width 4 height 4
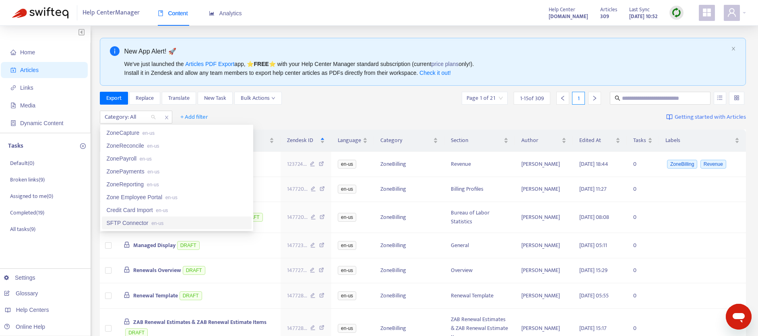
click at [138, 227] on div "SFTP Connector en-us" at bounding box center [177, 223] width 140 height 9
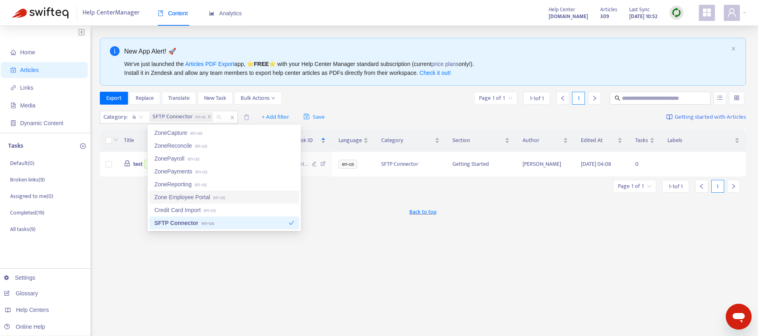
click at [390, 226] on div "New App Alert! 🚀 We've just launched the Articles PDF Export app, ⭐ FREE ⭐️ wit…" at bounding box center [423, 273] width 646 height 471
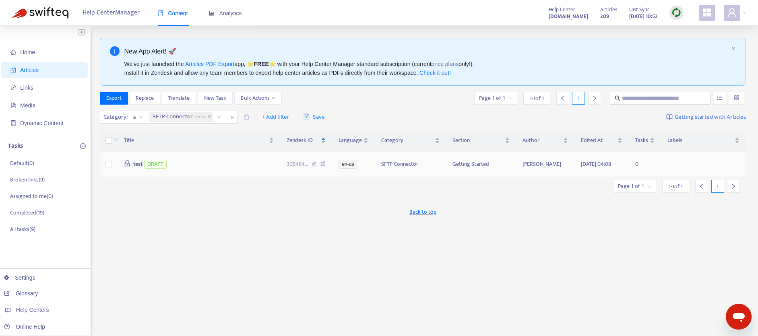
click at [140, 165] on span "test" at bounding box center [137, 163] width 9 height 9
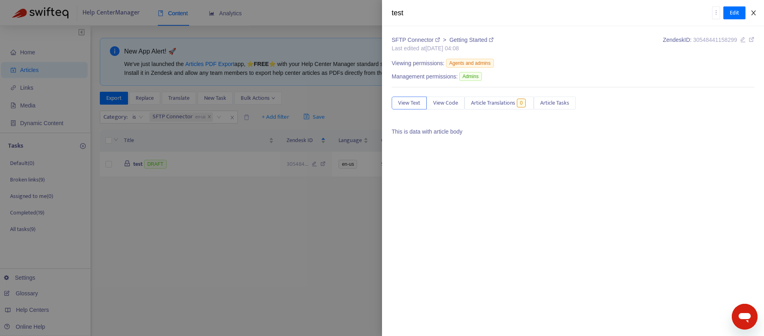
click at [755, 15] on icon "close" at bounding box center [753, 13] width 6 height 6
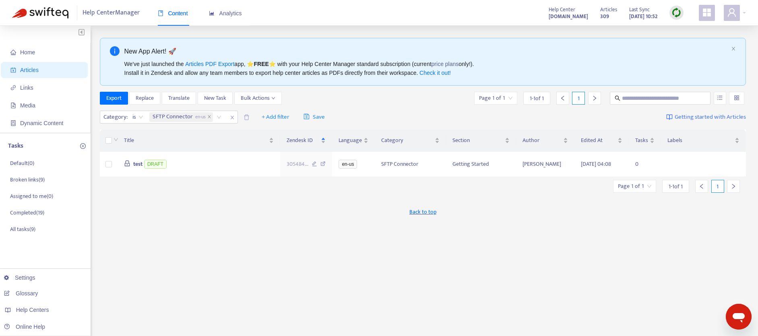
click at [747, 14] on div "Help Center Manager Content Analytics Help Center [DOMAIN_NAME] Articles 309 La…" at bounding box center [379, 13] width 758 height 26
click at [743, 14] on div at bounding box center [735, 13] width 22 height 16
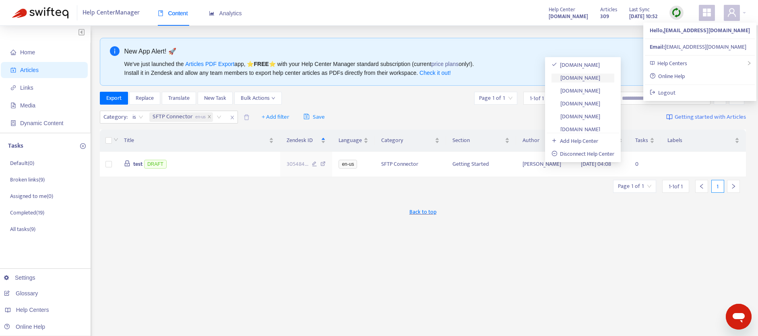
click at [579, 81] on link "[DOMAIN_NAME]" at bounding box center [575, 77] width 49 height 9
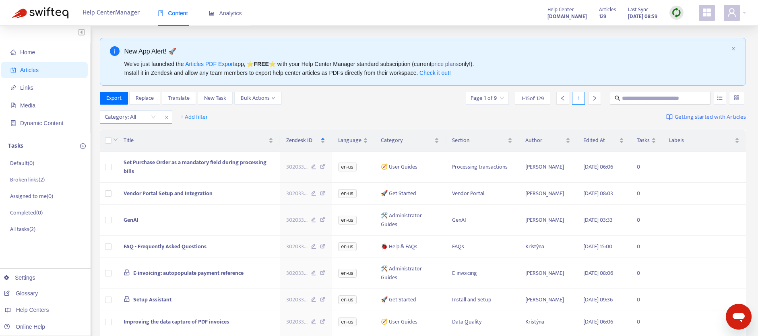
click at [167, 116] on icon "close" at bounding box center [166, 118] width 3 height 4
click at [132, 118] on span "+ Add filter" at bounding box center [122, 117] width 28 height 10
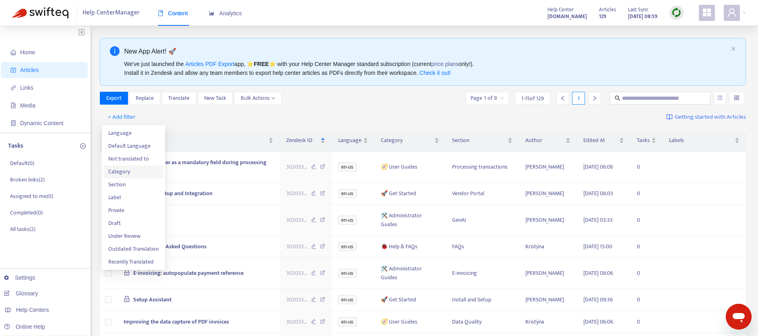
click at [114, 171] on span "Category" at bounding box center [133, 171] width 50 height 9
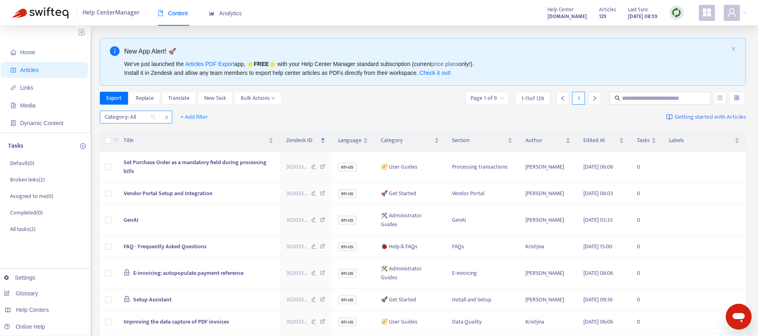
click at [146, 117] on div at bounding box center [126, 117] width 49 height 10
click at [146, 133] on div "🚀 Get Started en-us" at bounding box center [177, 132] width 140 height 9
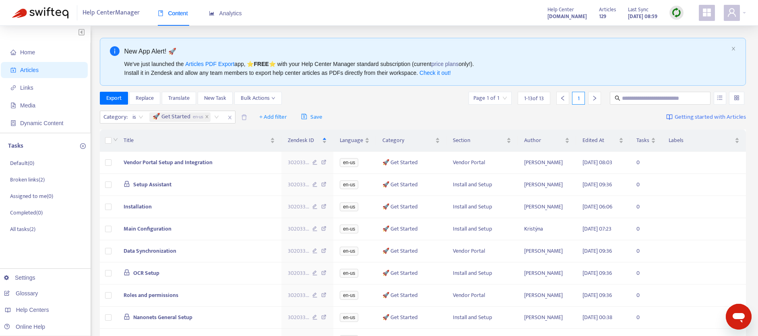
click at [419, 115] on div "Category : is 🚀 Get Started en-us + Add filter Save Getting started with Articl…" at bounding box center [423, 117] width 646 height 19
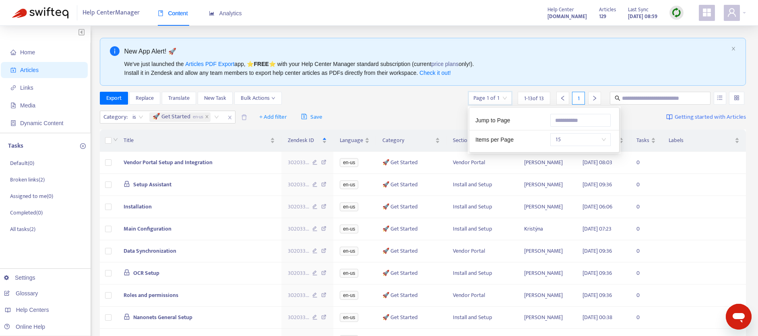
click at [481, 100] on input "search" at bounding box center [489, 98] width 33 height 12
click at [576, 145] on span "15" at bounding box center [580, 140] width 51 height 12
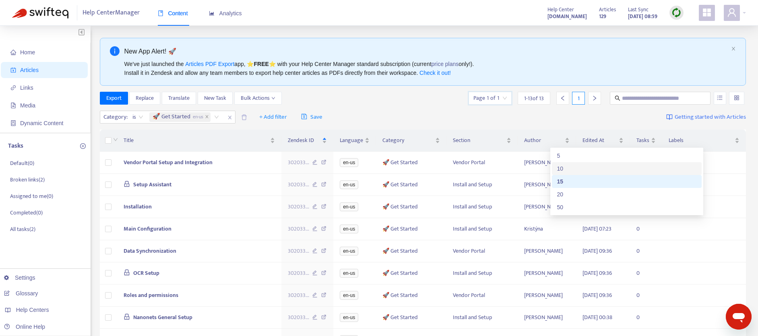
click at [571, 170] on div "10" at bounding box center [627, 168] width 140 height 9
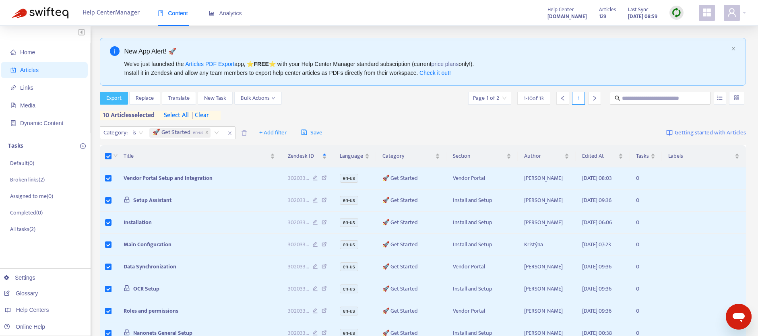
click at [111, 99] on span "Export" at bounding box center [113, 98] width 15 height 9
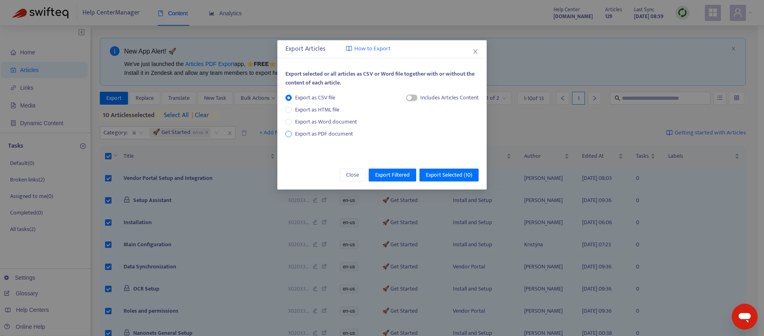
click at [340, 137] on span "Export as PDF document" at bounding box center [324, 133] width 58 height 9
click at [402, 100] on span "button" at bounding box center [403, 98] width 11 height 6
click at [438, 173] on span "Export Selected ( 10 )" at bounding box center [449, 175] width 46 height 9
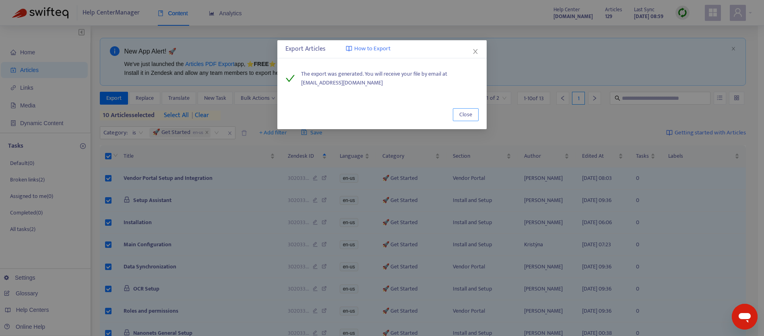
click at [464, 113] on span "Close" at bounding box center [465, 114] width 13 height 9
